Goal: Task Accomplishment & Management: Complete application form

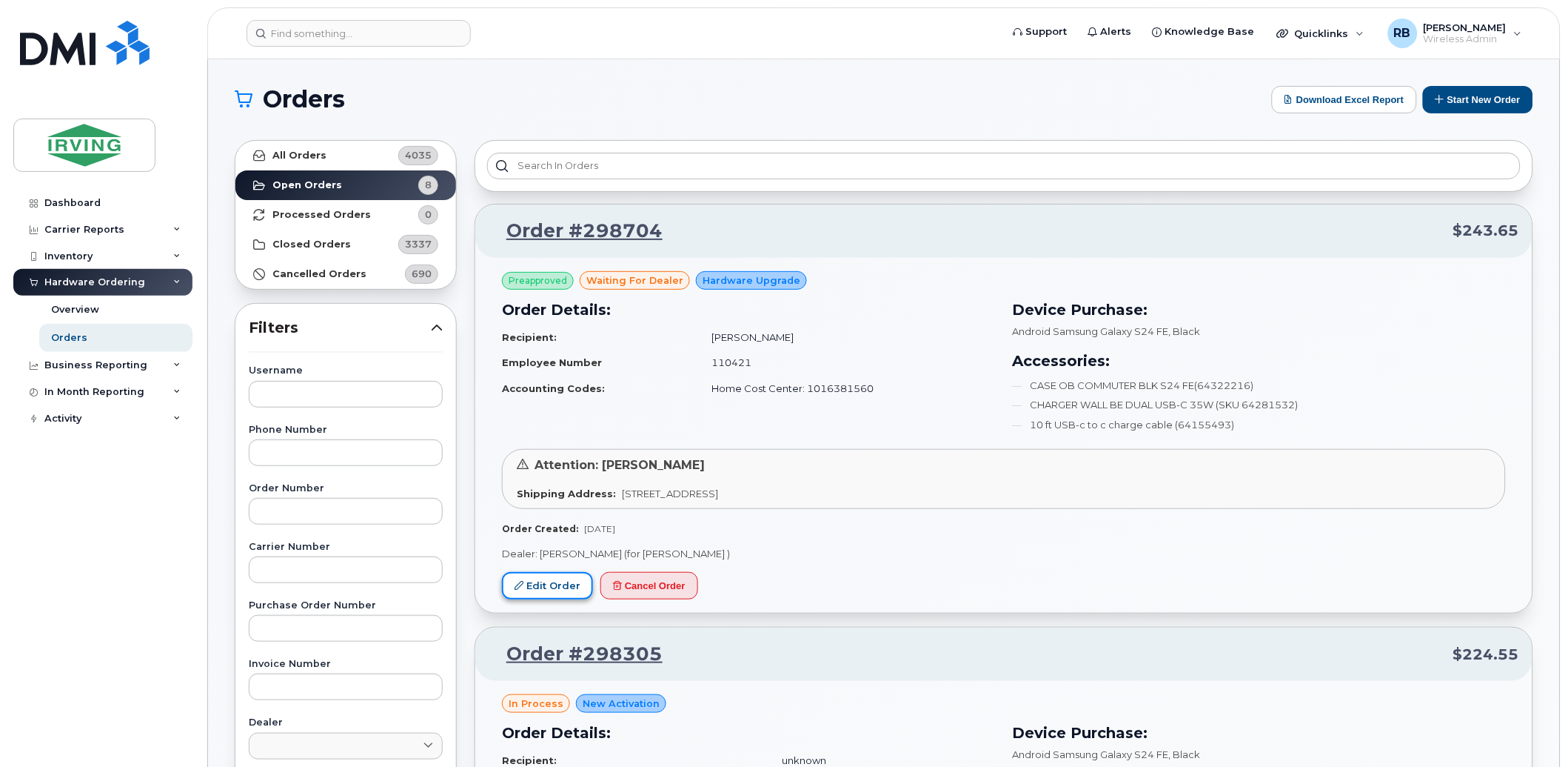
click at [548, 582] on link "Edit Order" at bounding box center [548, 585] width 91 height 27
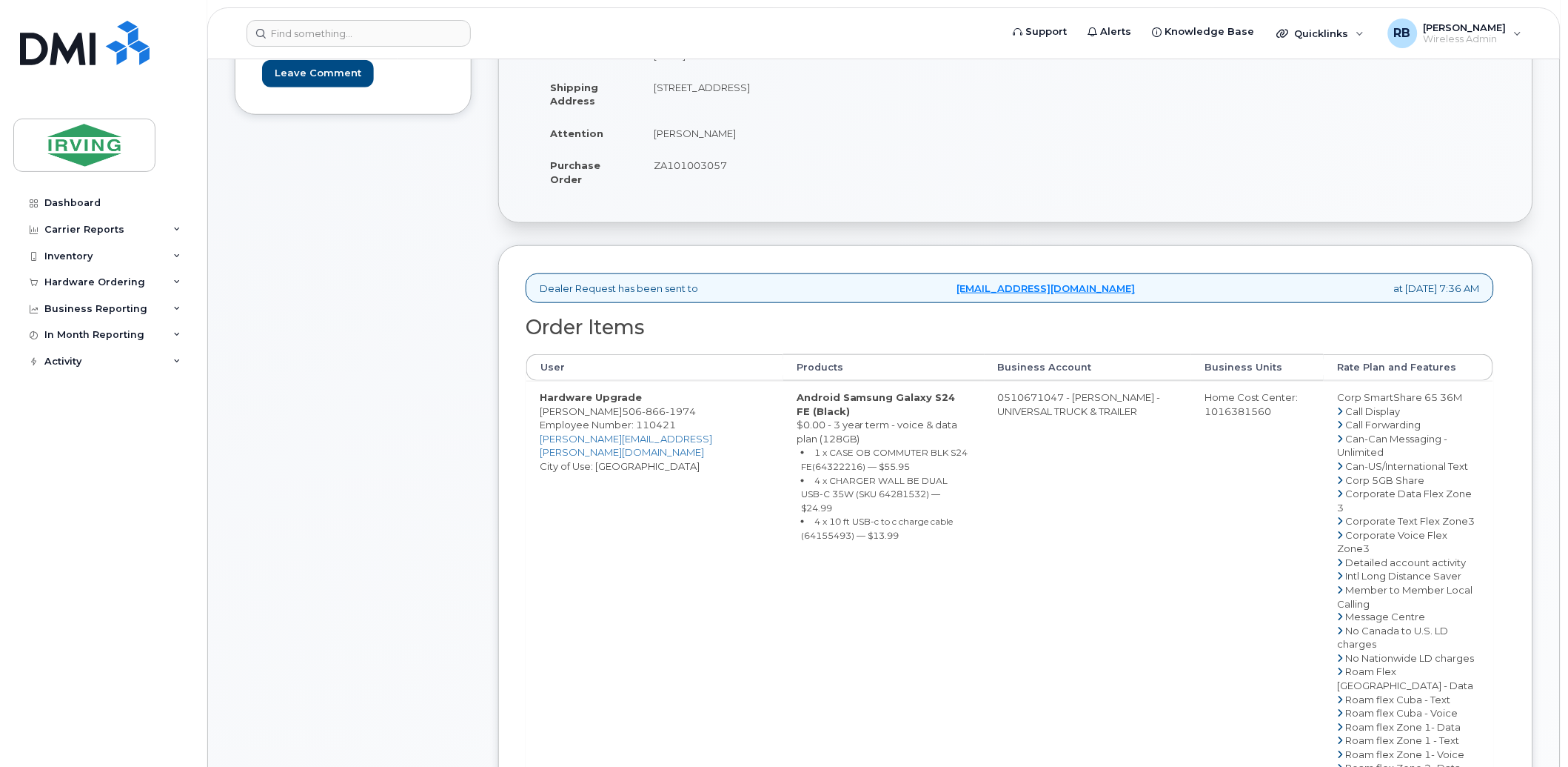
scroll to position [329, 0]
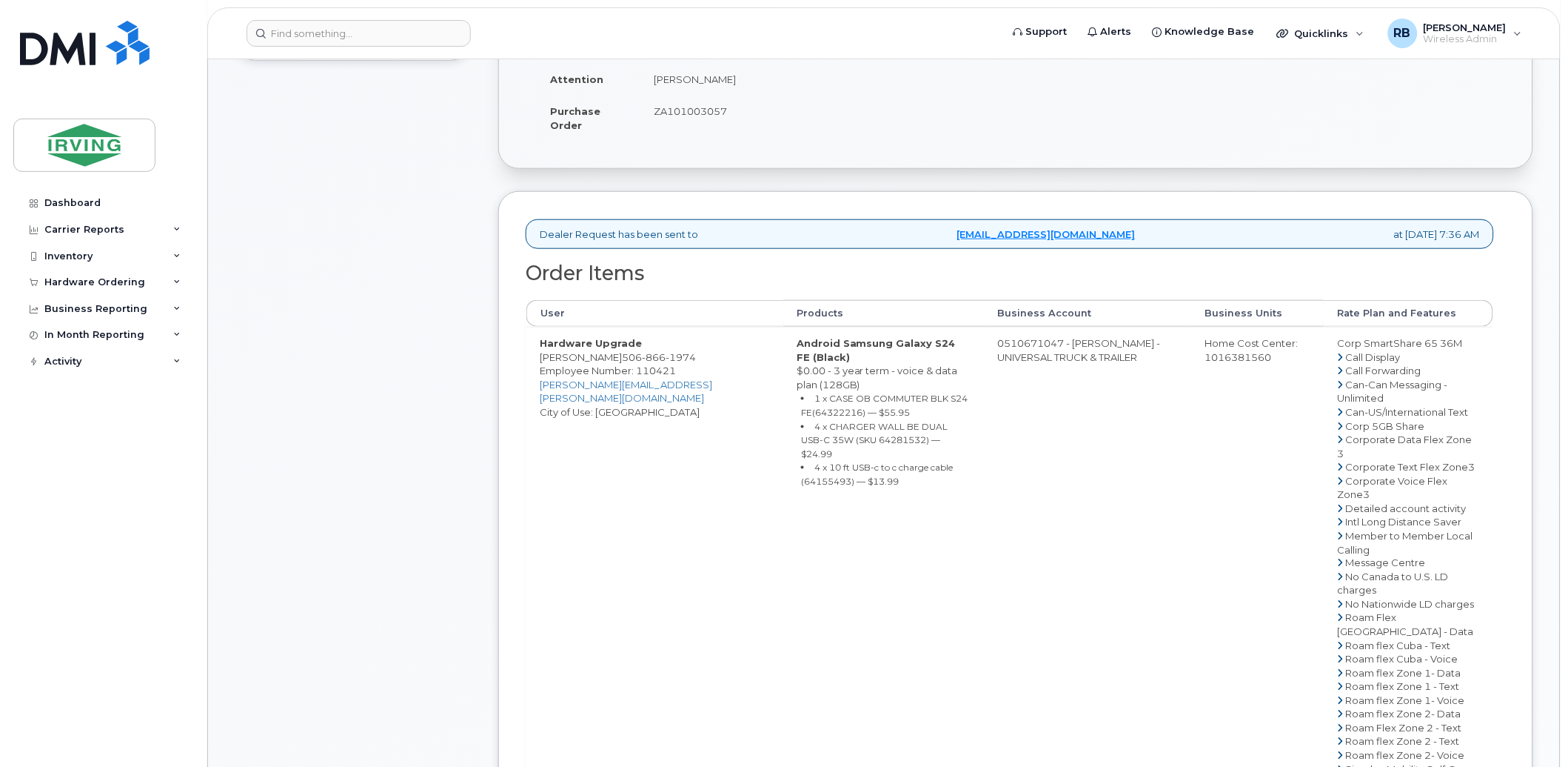
click at [642, 360] on span "866" at bounding box center [653, 357] width 24 height 12
copy span "506 866 1974"
click at [432, 464] on div "Comments Leave Comment" at bounding box center [353, 484] width 237 height 1202
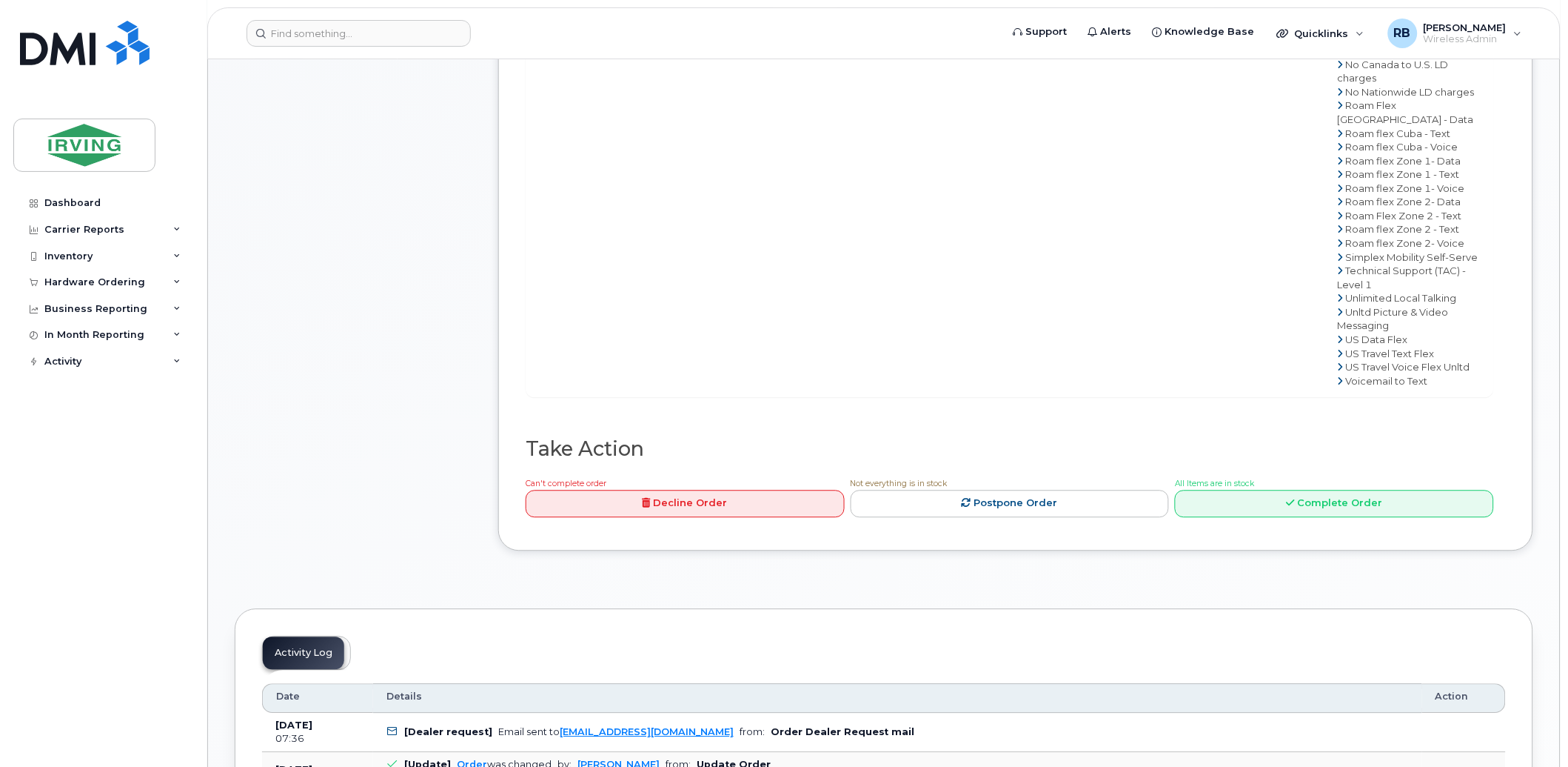
scroll to position [878, 0]
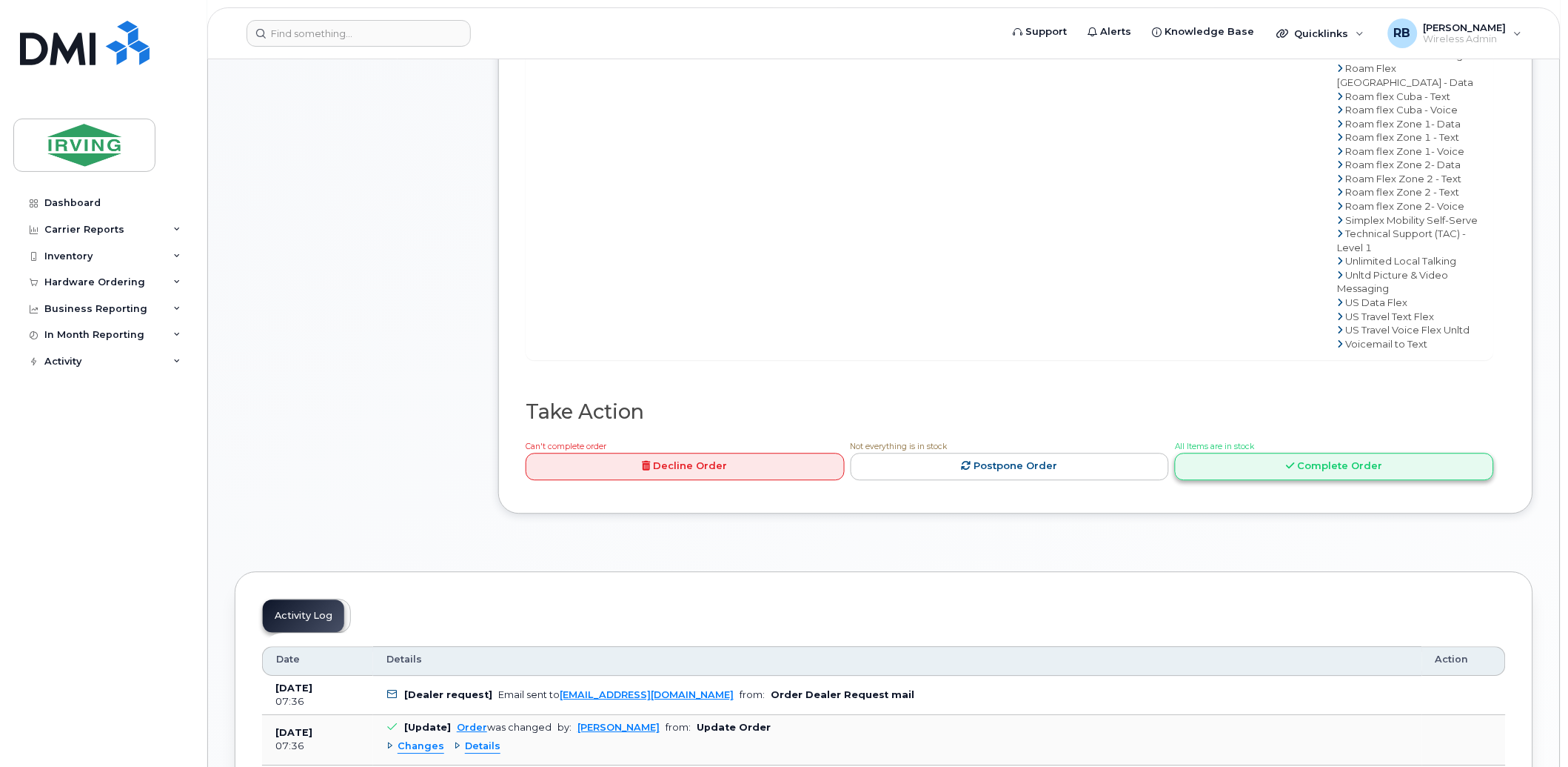
click at [1244, 480] on link "Complete Order" at bounding box center [1335, 467] width 319 height 27
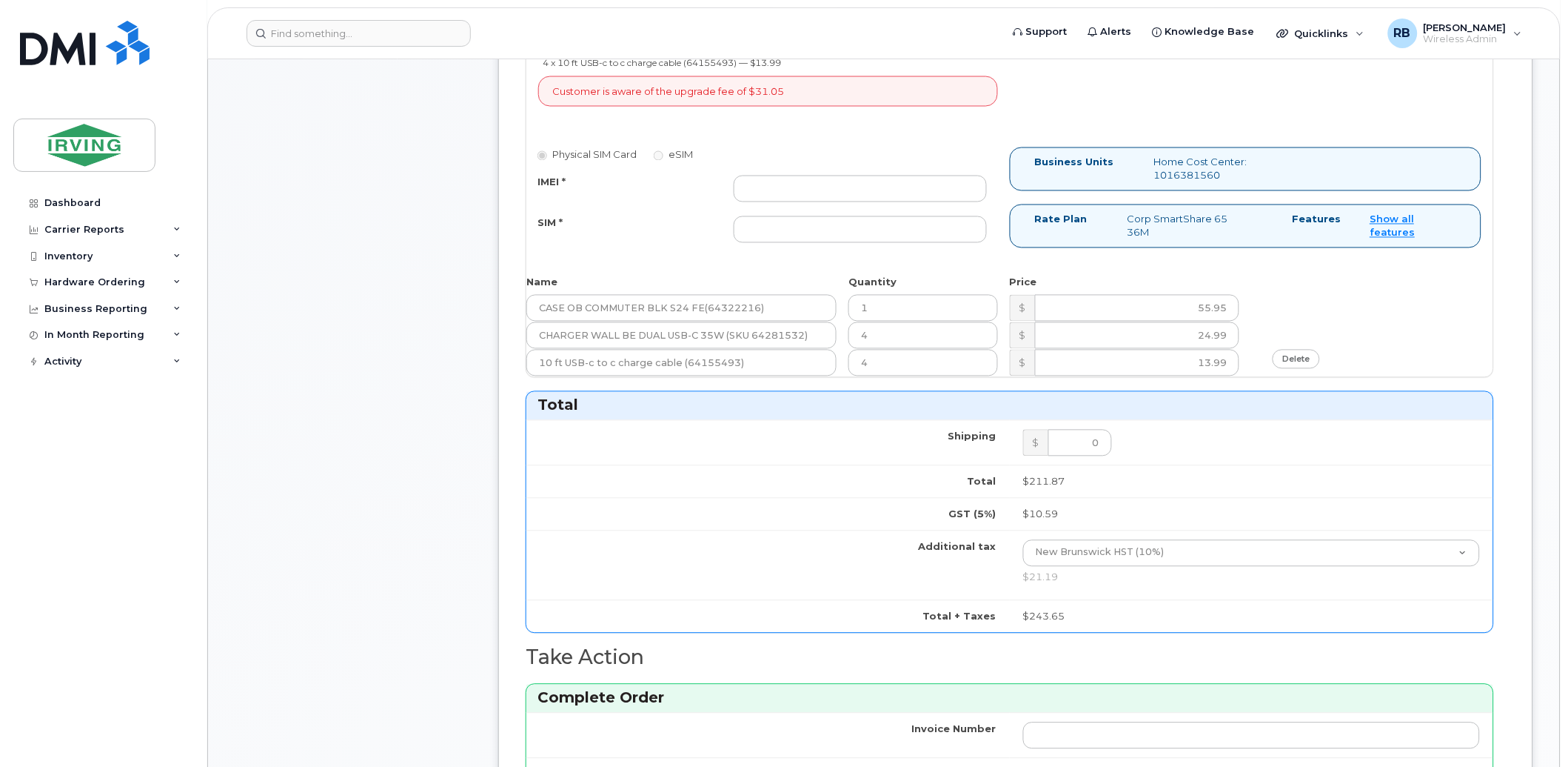
scroll to position [658, 0]
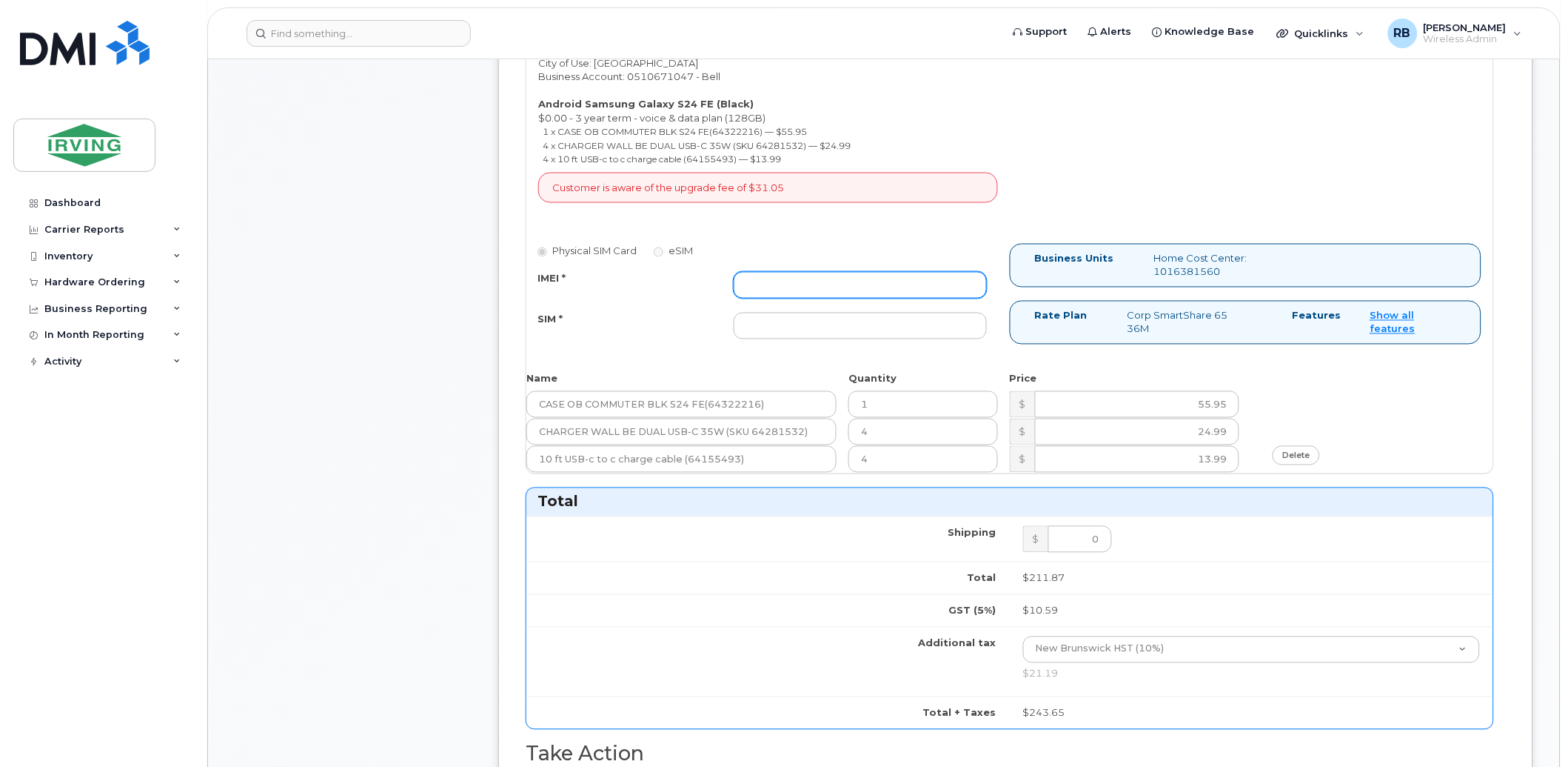
click at [852, 291] on input "IMEI *" at bounding box center [860, 285] width 253 height 27
type input "352693795860879"
click at [786, 324] on input "SIM *" at bounding box center [860, 325] width 253 height 27
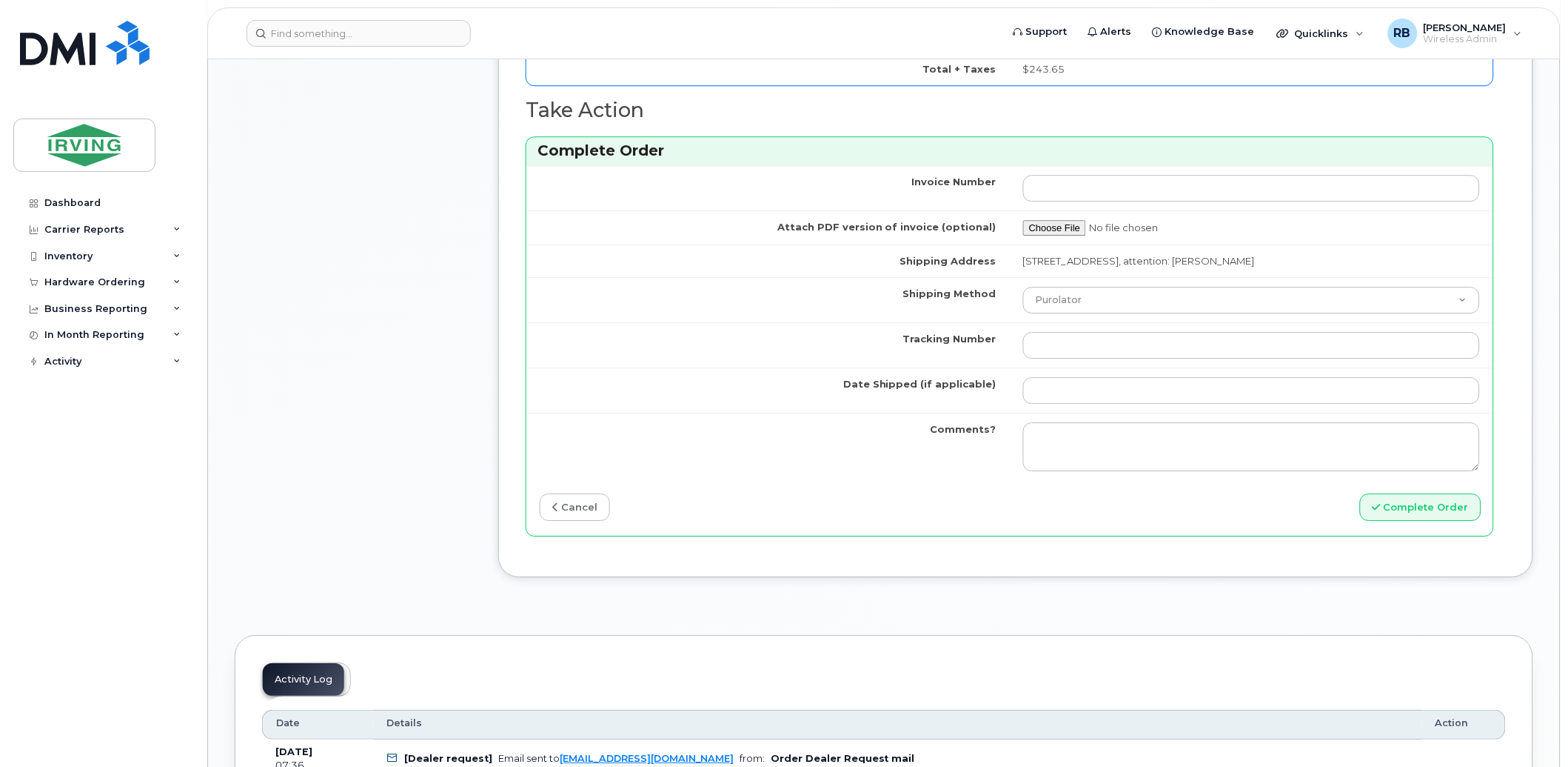
scroll to position [1426, 0]
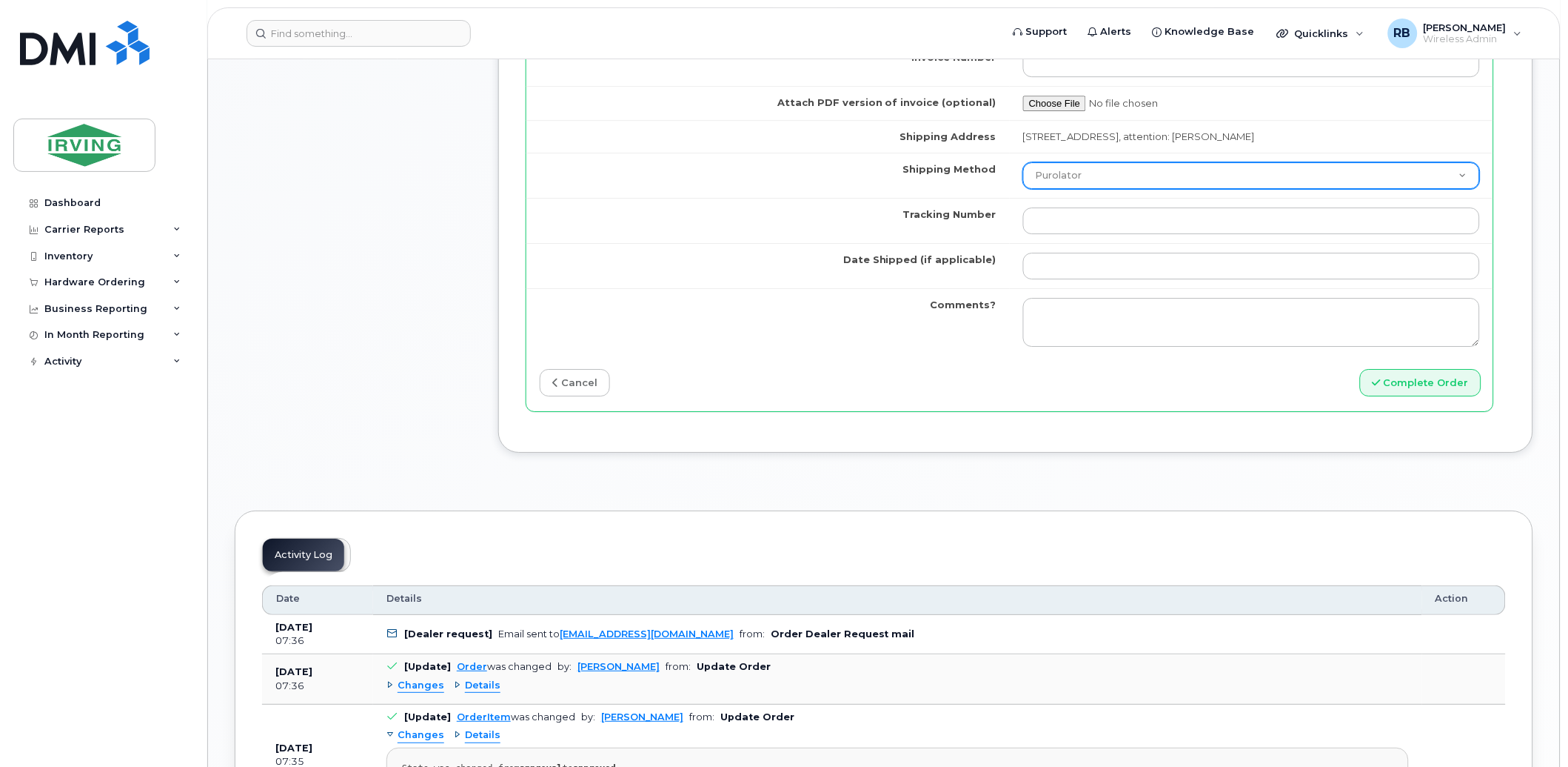
type input "89302610207712406153"
click at [1051, 176] on select "Purolator UPS FedEx Canada Post Courier Other Drop Off Pick Up" at bounding box center [1251, 175] width 457 height 27
select select "Courier"
click at [1023, 163] on select "Purolator UPS FedEx Canada Post Courier Other Drop Off Pick Up" at bounding box center [1251, 175] width 457 height 27
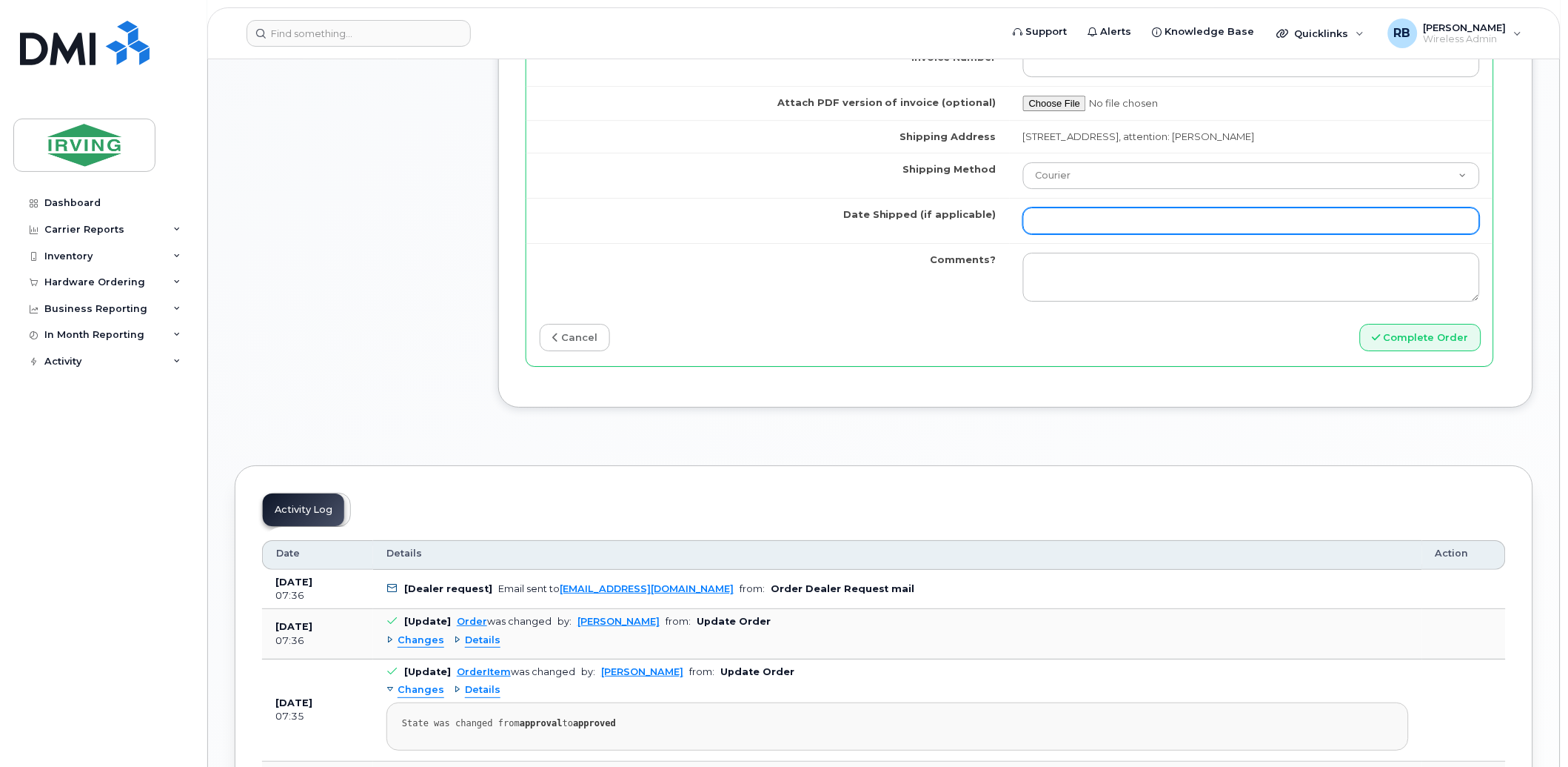
click at [1099, 218] on input "Date Shipped (if applicable)" at bounding box center [1251, 220] width 457 height 27
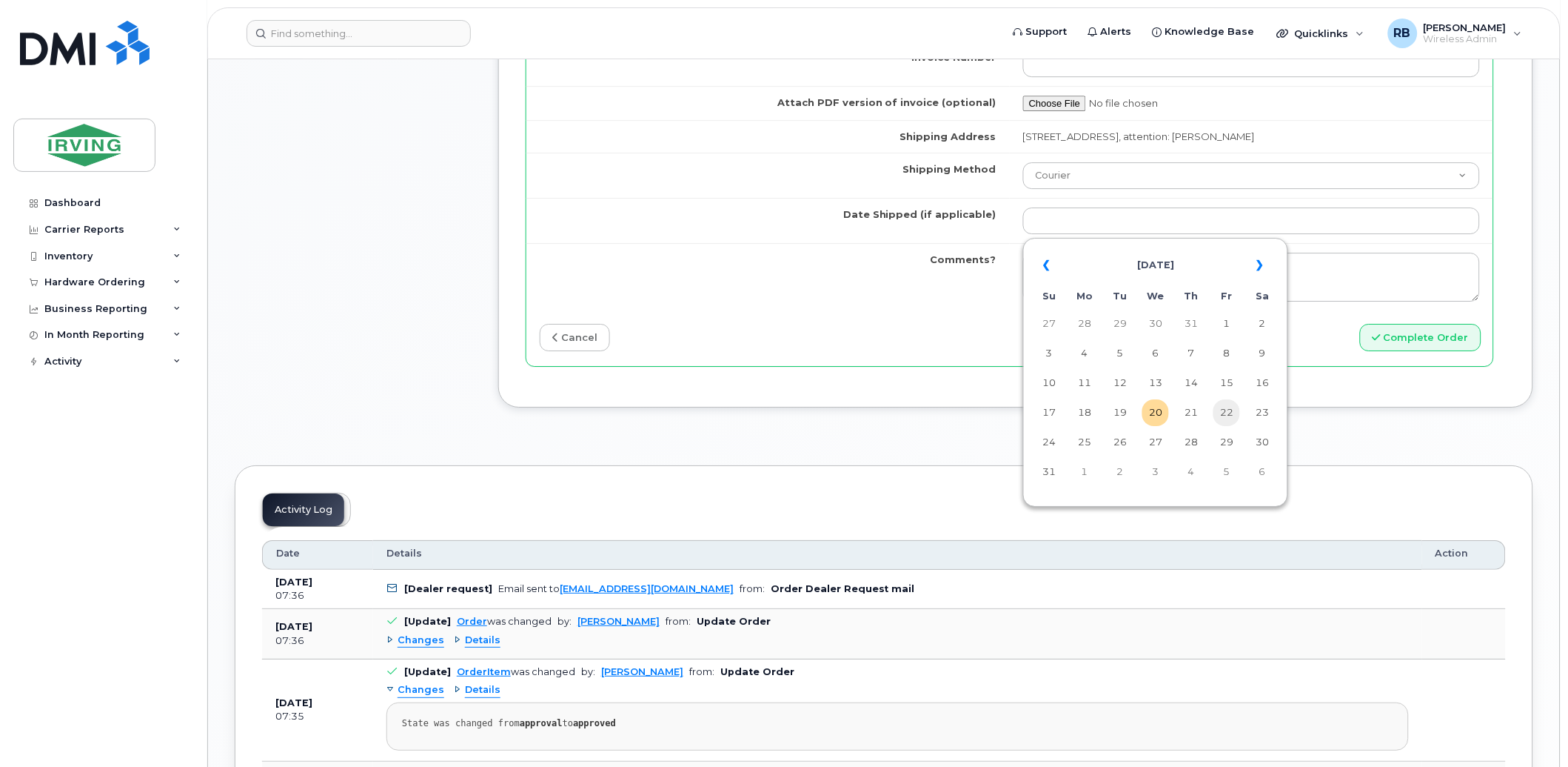
click at [1227, 417] on td "22" at bounding box center [1226, 412] width 27 height 27
type input "2025-08-22"
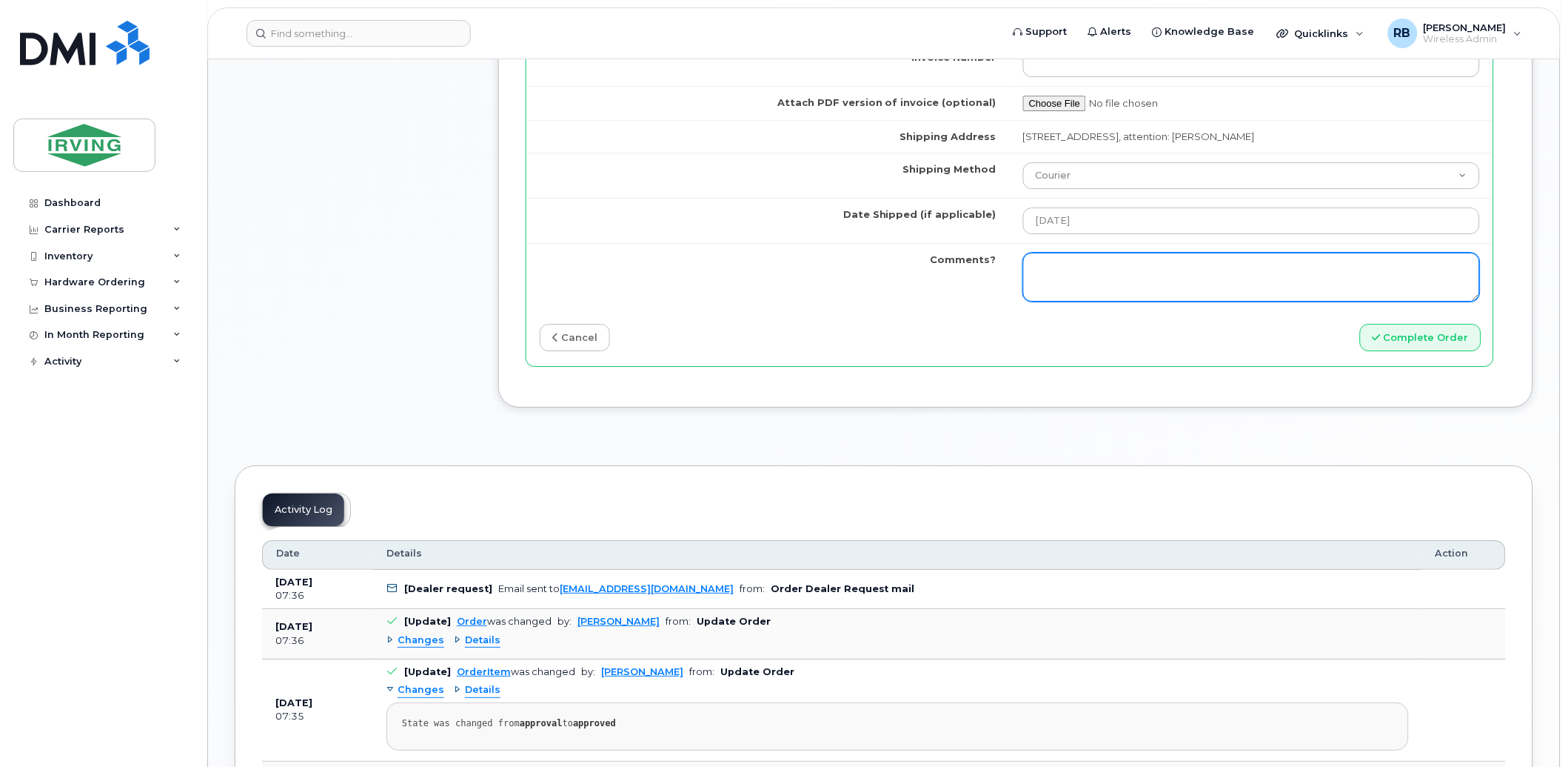
click at [1053, 261] on textarea "Comments?" at bounding box center [1251, 277] width 457 height 49
type textarea "Please be advised the order has been completed. SO#26198185 Allow 1-3 business …"
click at [1089, 277] on textarea "Please be advised the order has been completed. SO#26198185 Allow 1-3 business …" at bounding box center [1251, 277] width 457 height 49
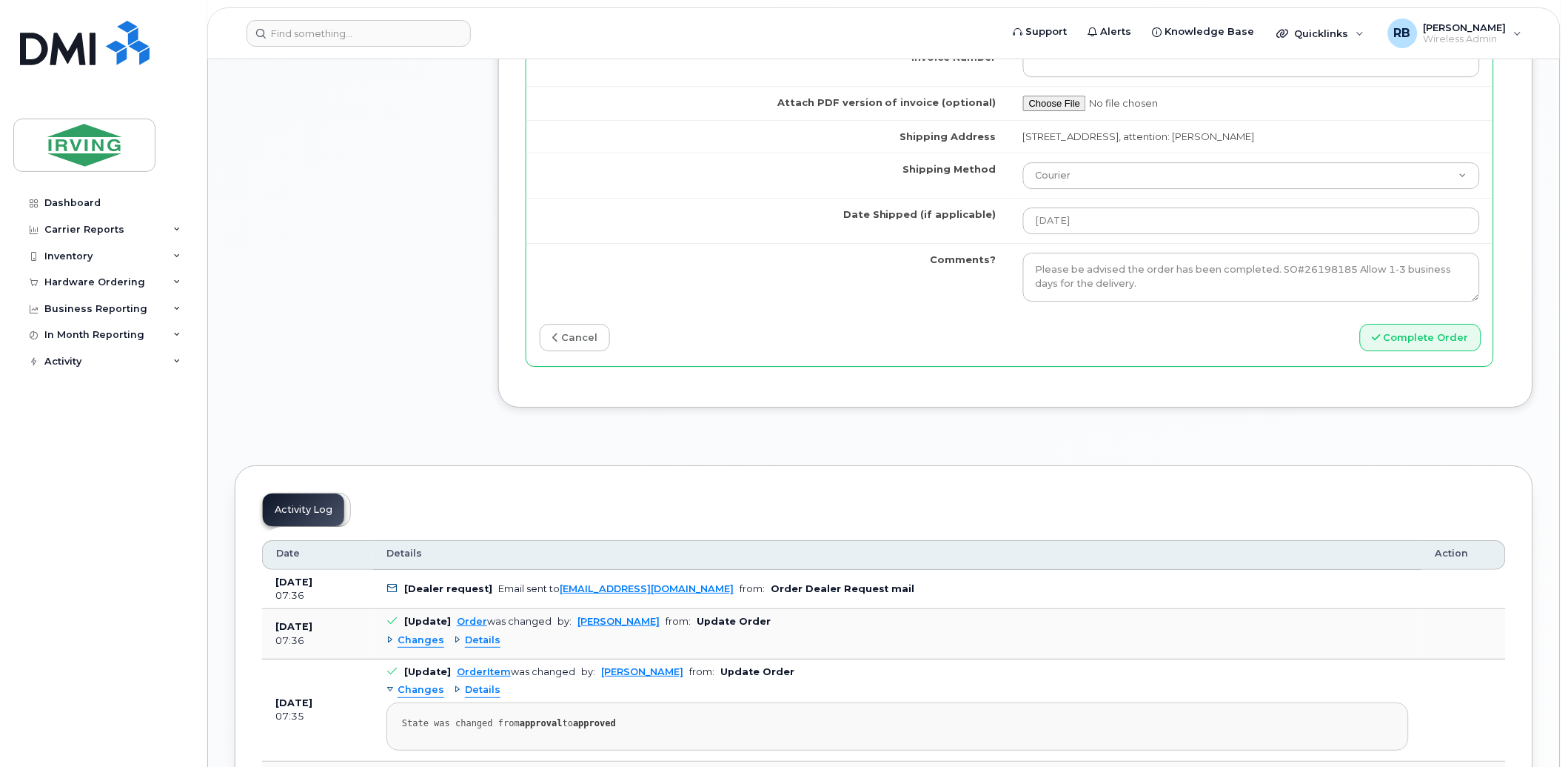
click at [1390, 339] on button "Complete Order" at bounding box center [1421, 338] width 122 height 27
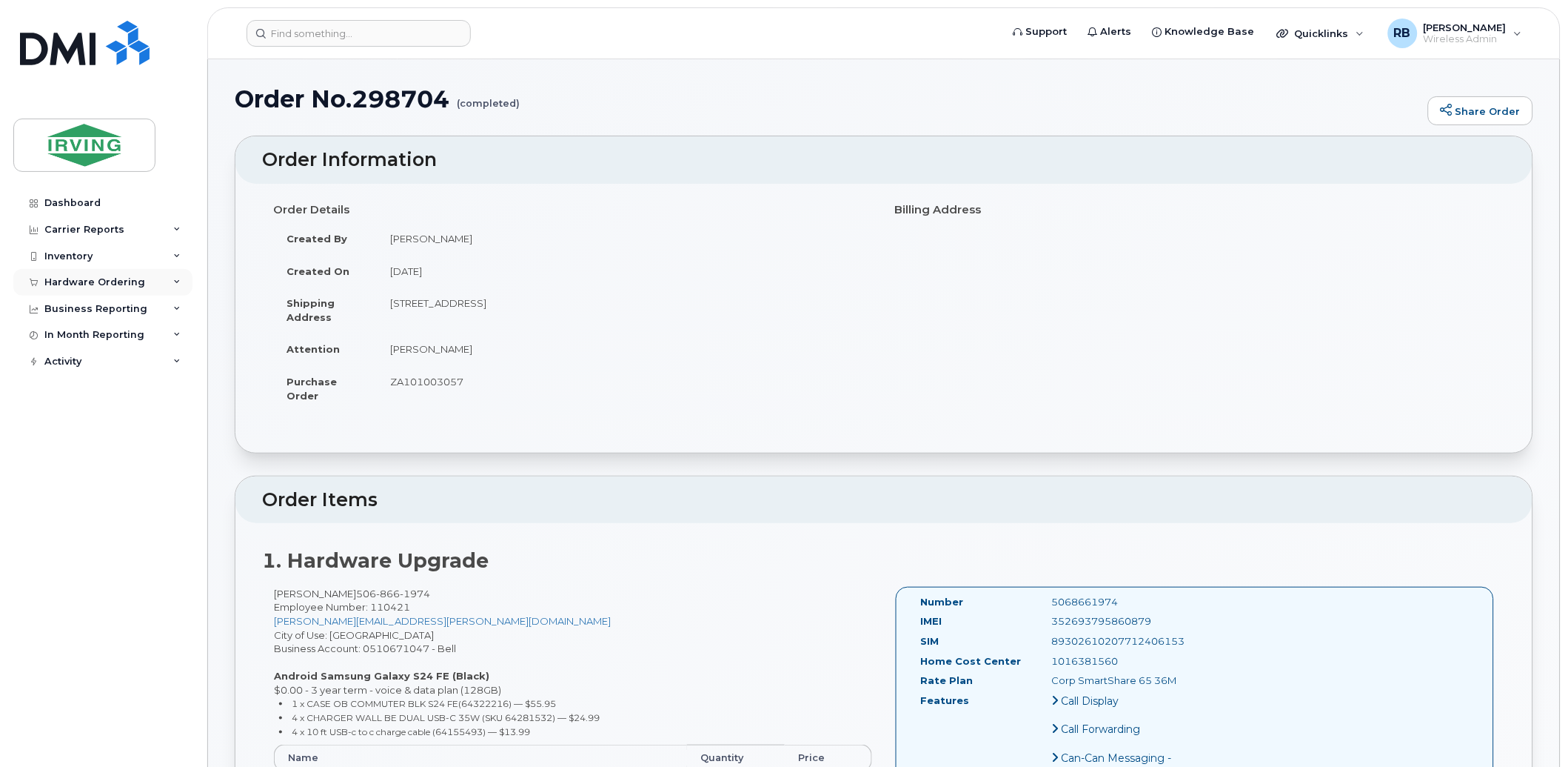
click at [82, 283] on div "Hardware Ordering" at bounding box center [94, 282] width 101 height 12
click at [60, 334] on div "Orders" at bounding box center [69, 338] width 36 height 14
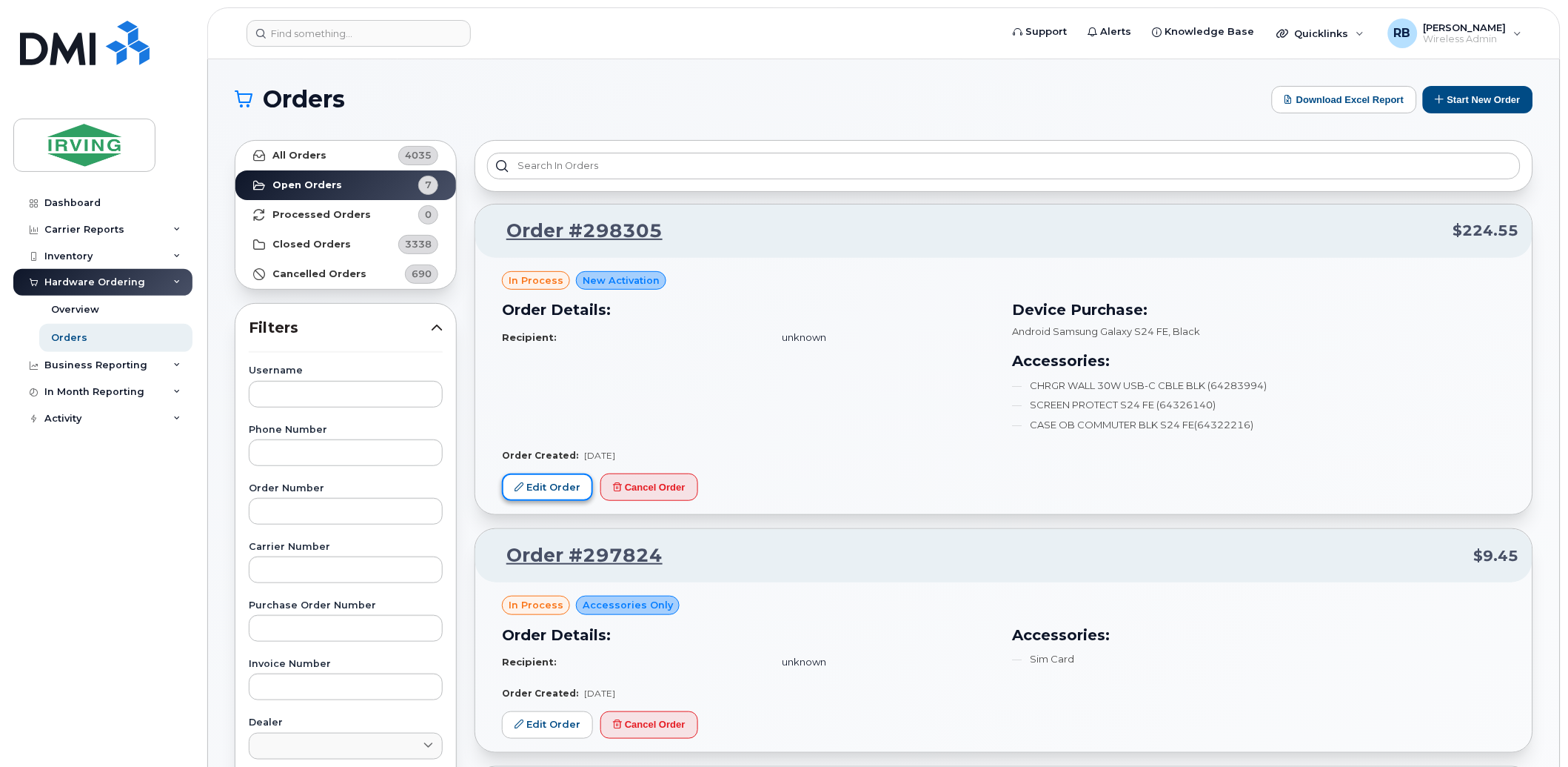
click at [520, 484] on icon at bounding box center [519, 487] width 9 height 9
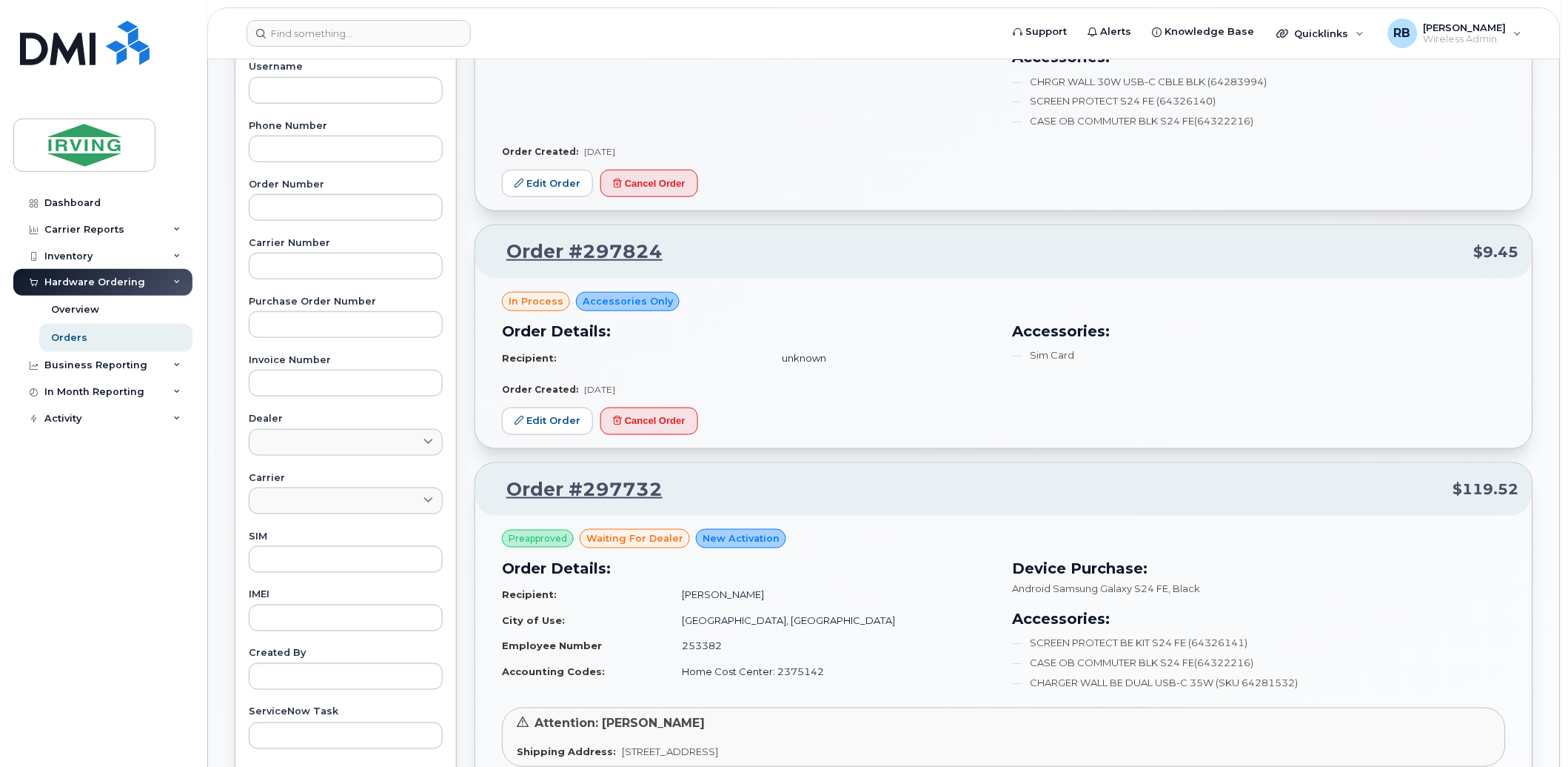
scroll to position [329, 0]
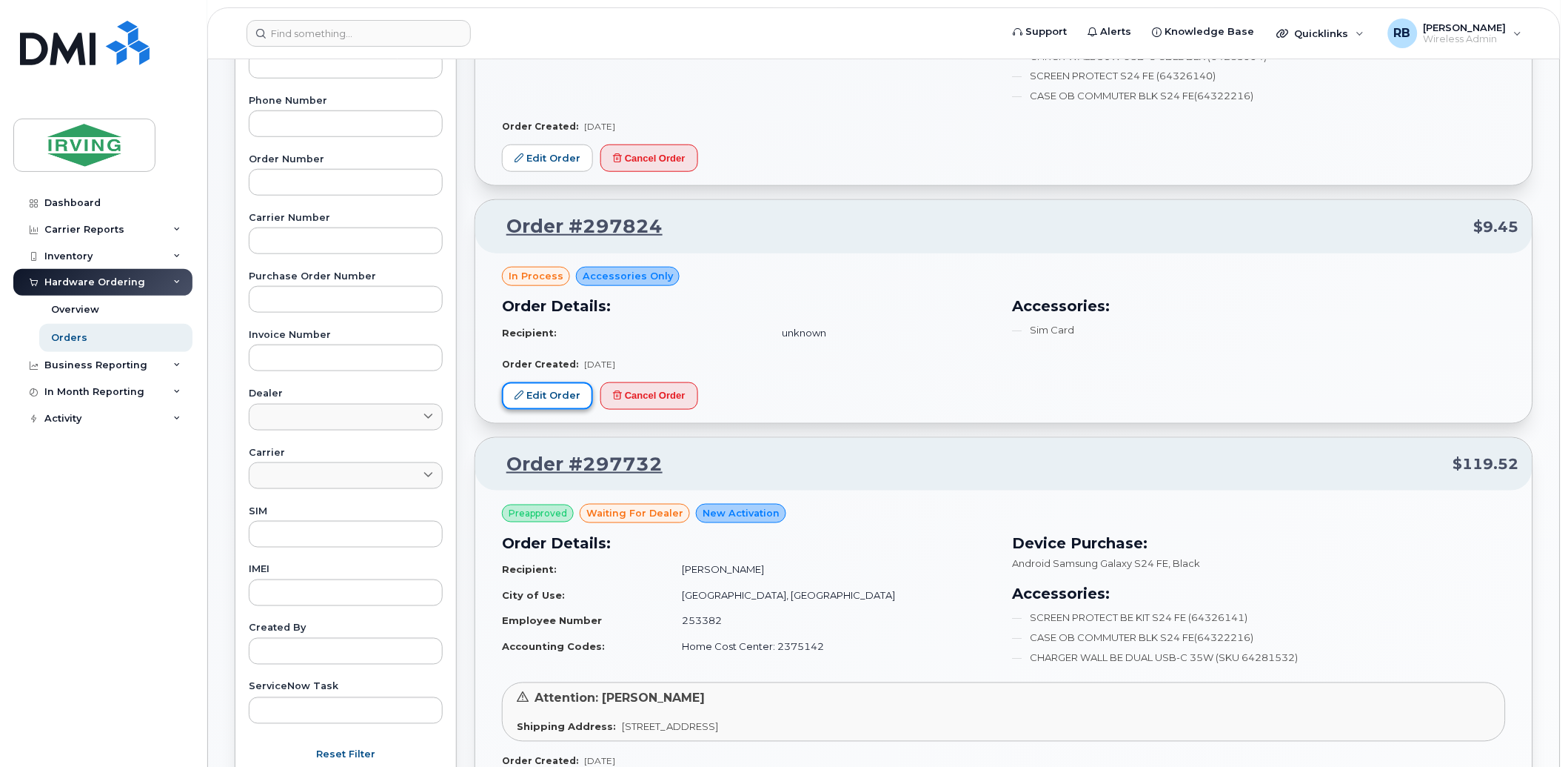
click at [538, 398] on link "Edit Order" at bounding box center [548, 396] width 91 height 27
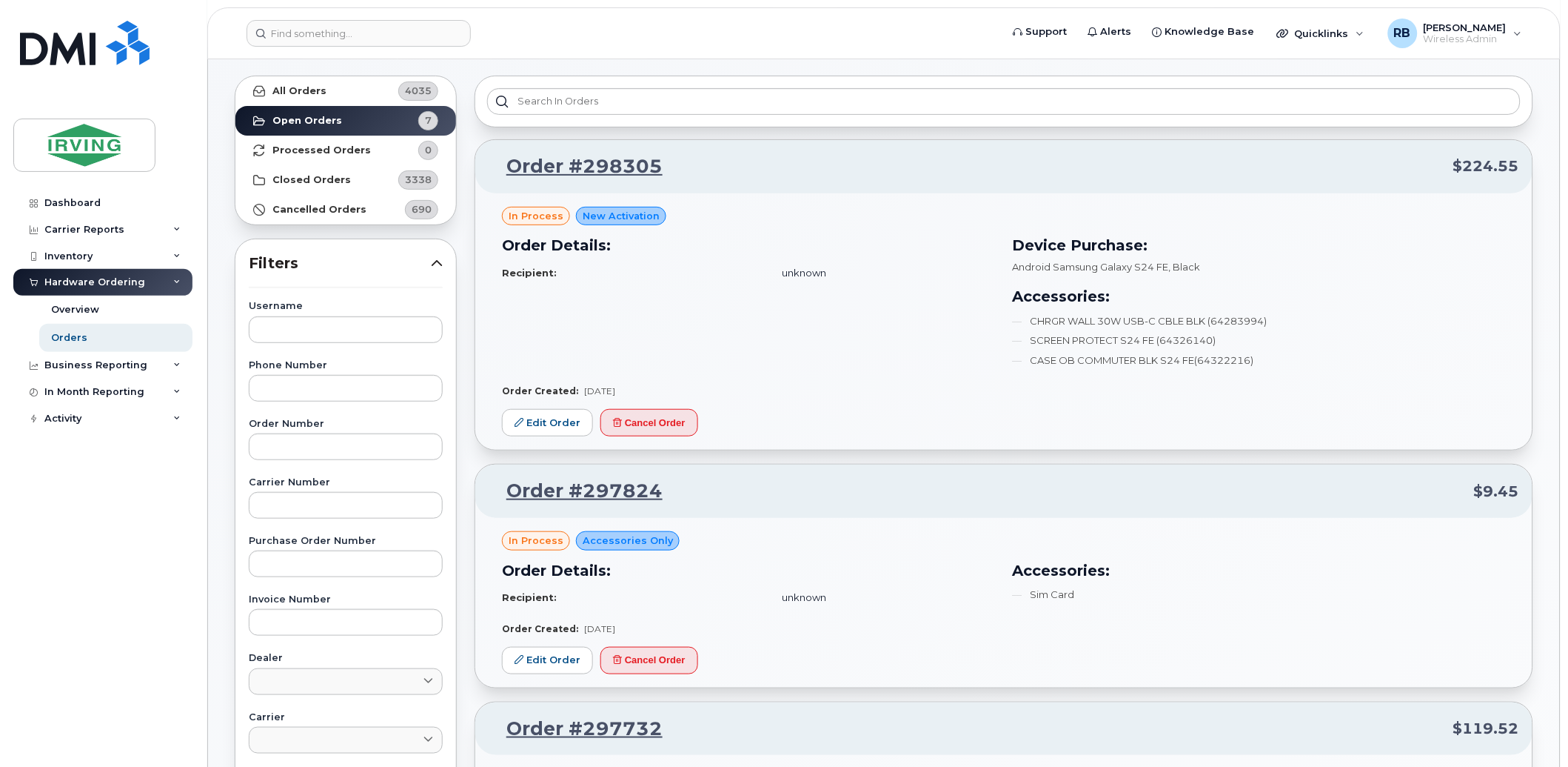
scroll to position [0, 0]
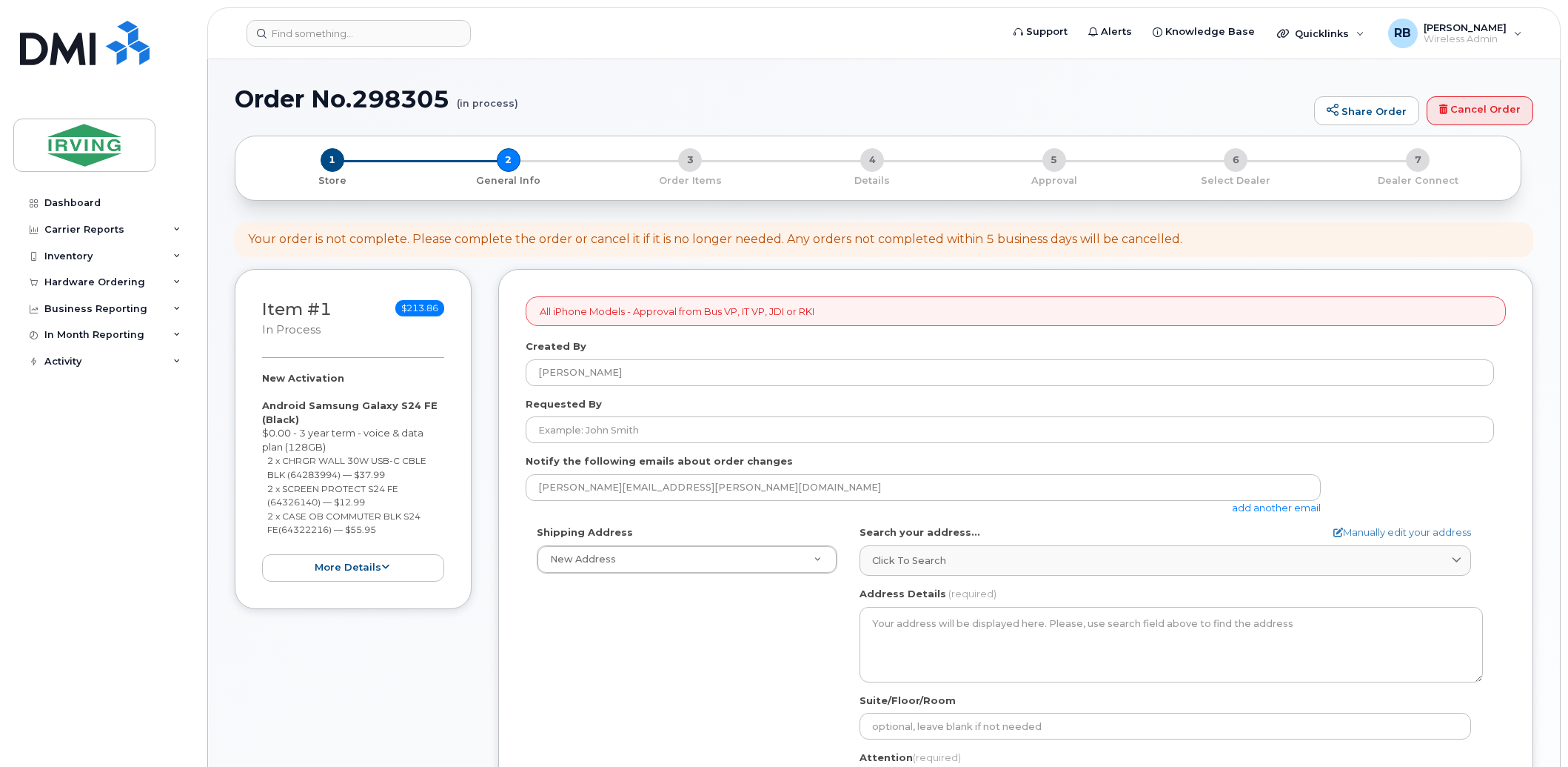
select select
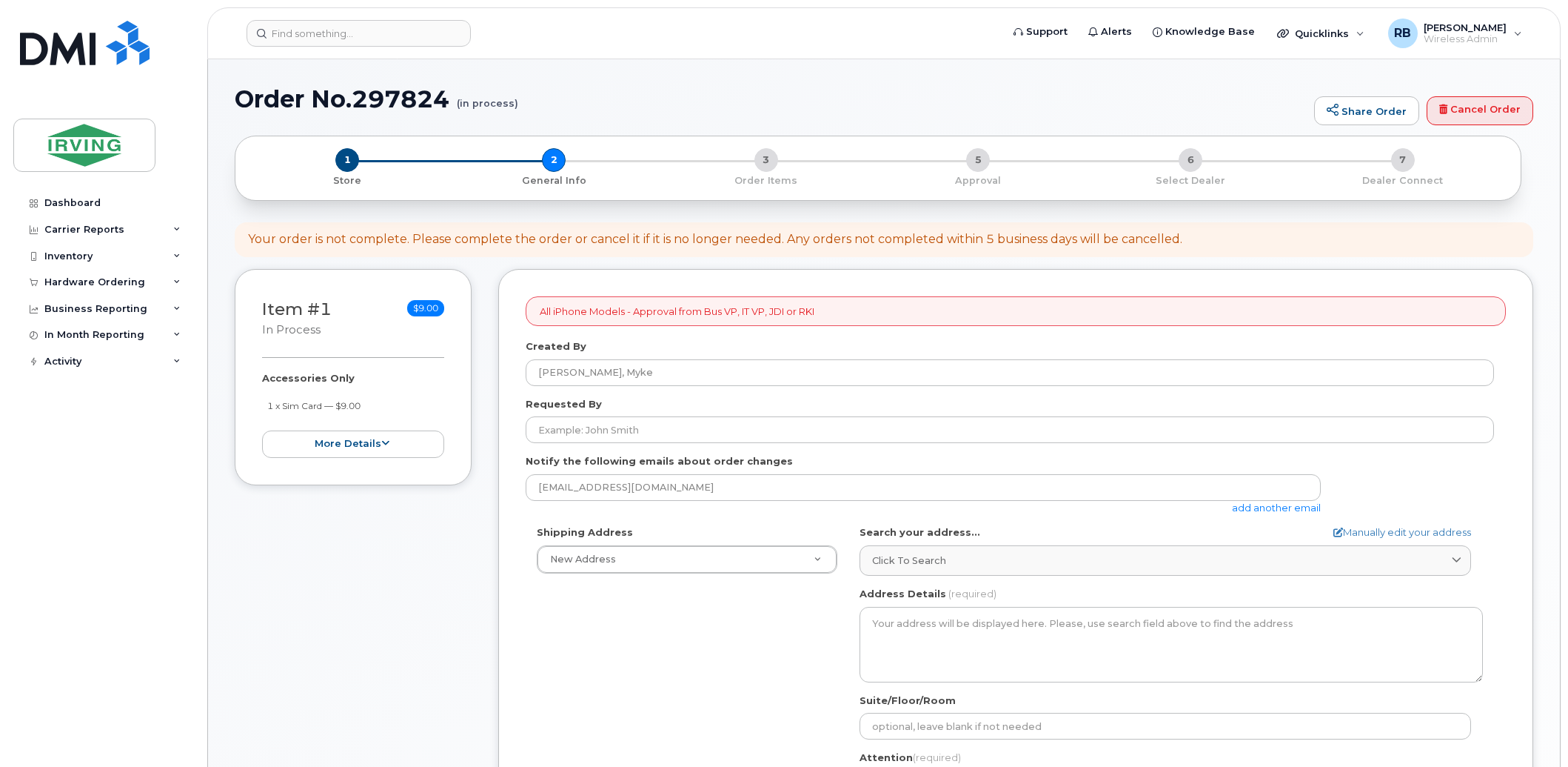
select select
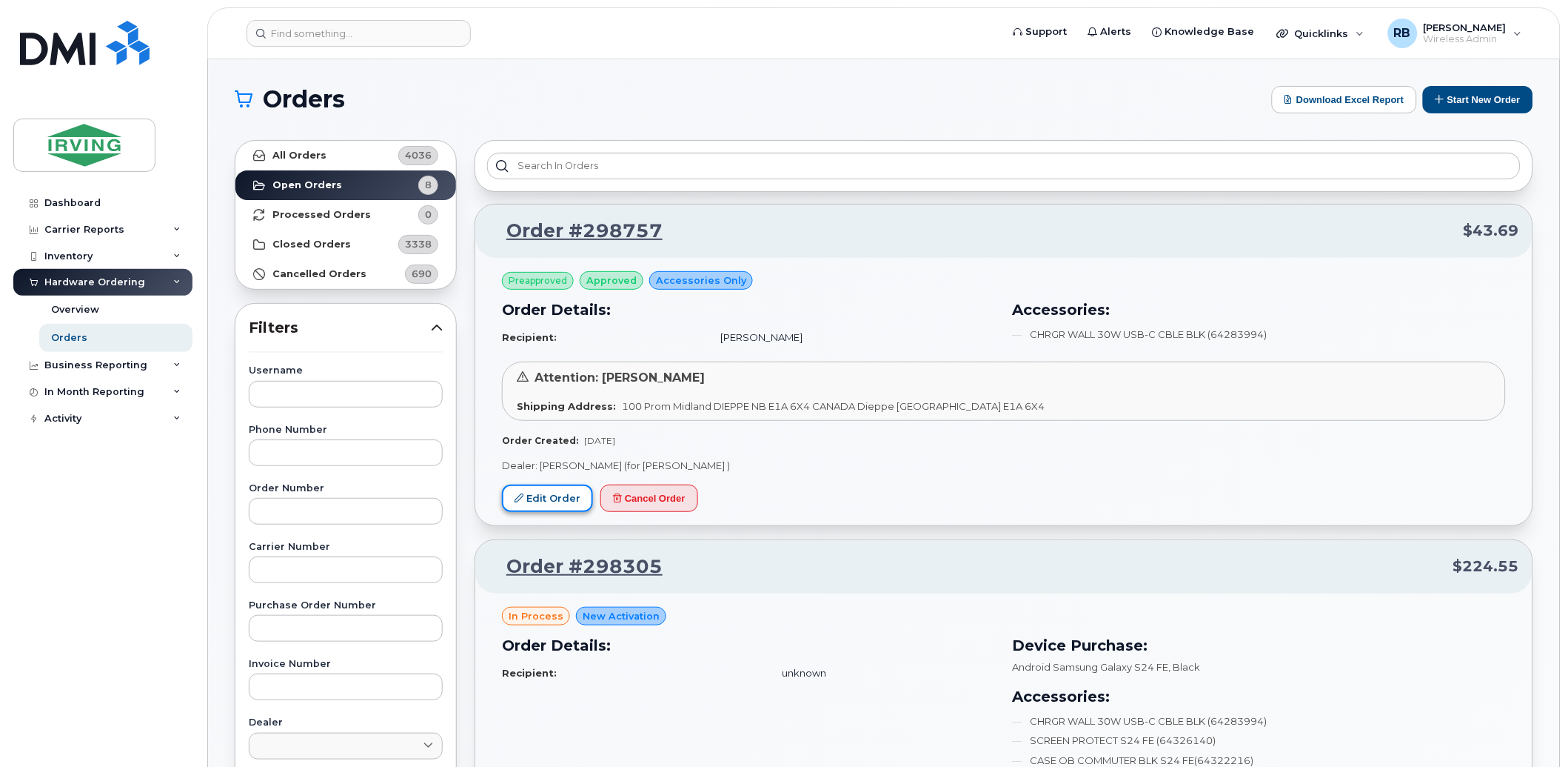
click at [548, 493] on link "Edit Order" at bounding box center [548, 498] width 91 height 27
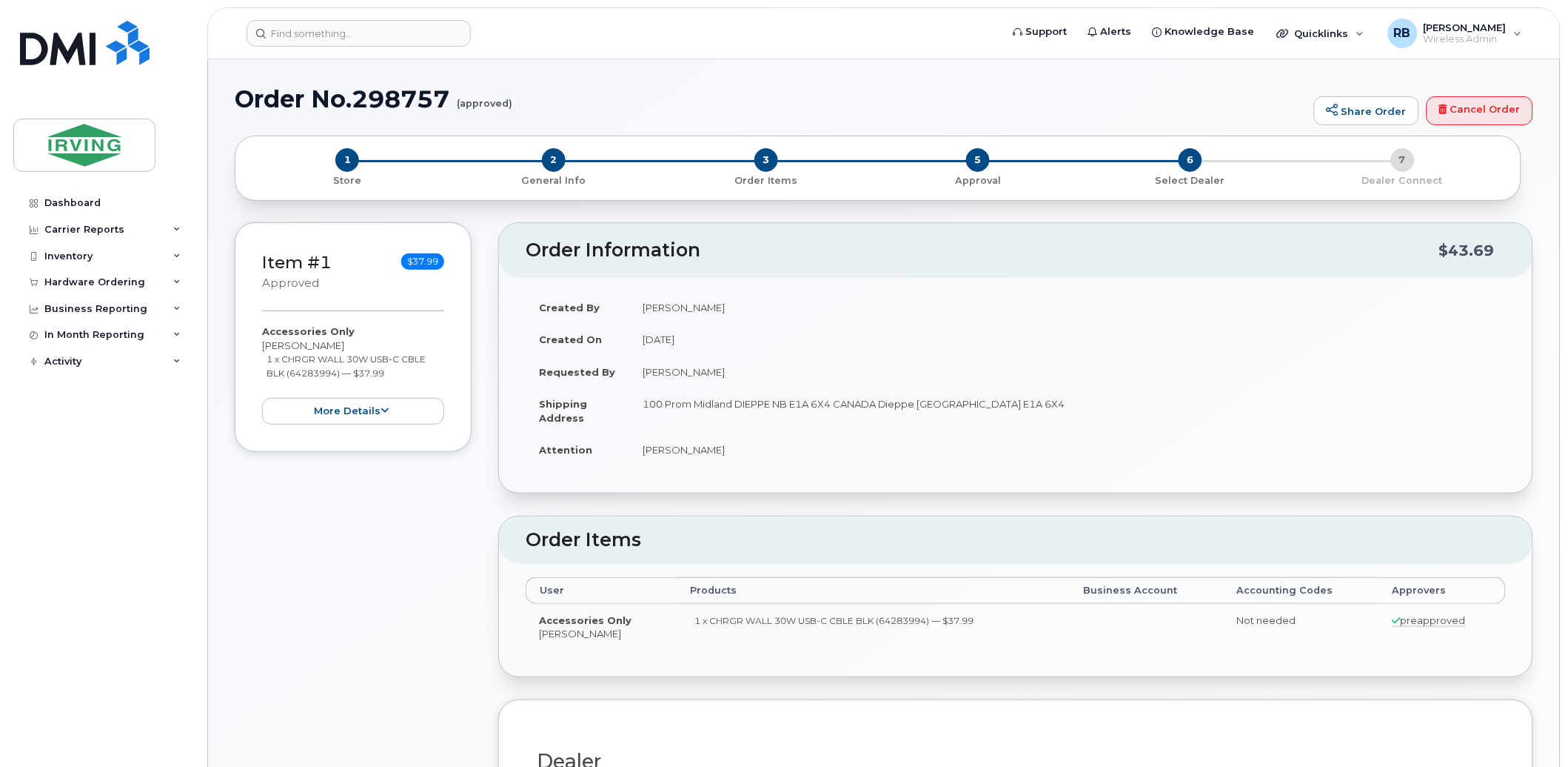
radio input "true"
